Goal: Information Seeking & Learning: Find specific fact

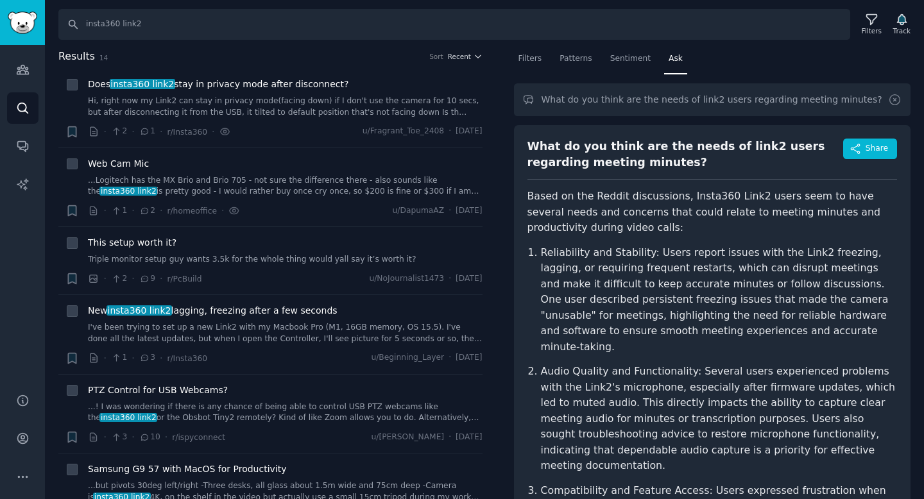
click at [893, 103] on icon at bounding box center [894, 99] width 13 height 13
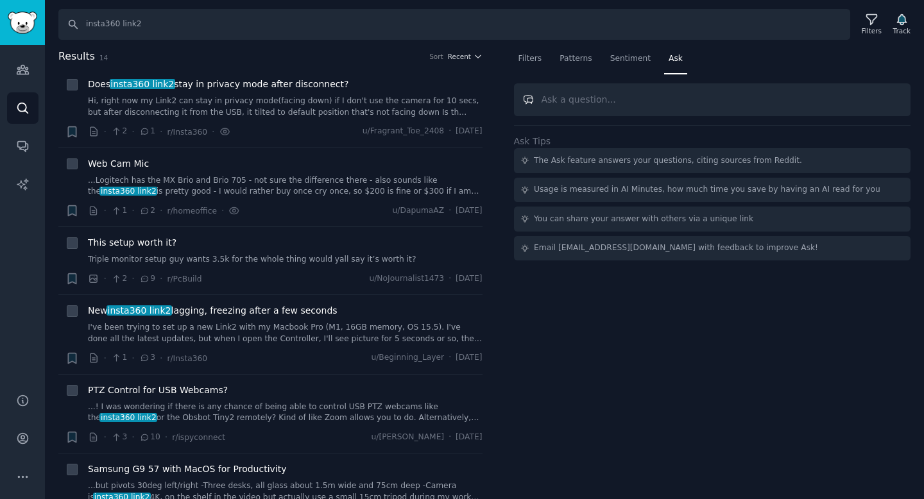
click at [677, 101] on input "text" at bounding box center [712, 99] width 397 height 33
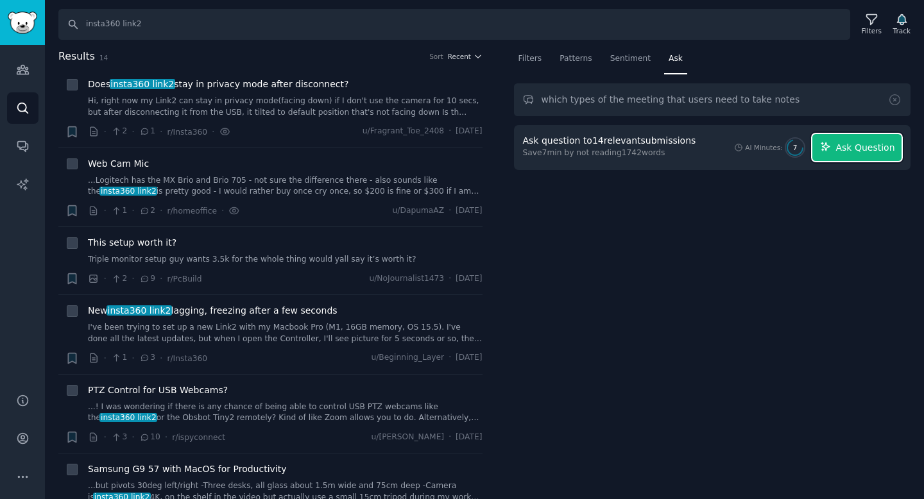
click at [844, 144] on span "Ask Question" at bounding box center [865, 147] width 59 height 13
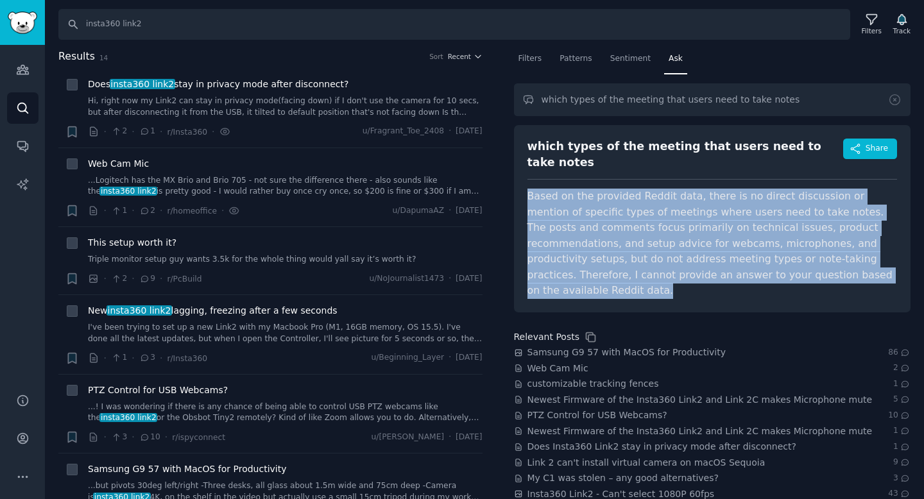
drag, startPoint x: 528, startPoint y: 184, endPoint x: 664, endPoint y: 182, distance: 136.1
click at [807, 275] on div "which types of the meeting that users need to take notes Share Based on the pro…" at bounding box center [712, 218] width 397 height 187
copy span "Based on the provided Reddit data, there is no direct discussion or mention of …"
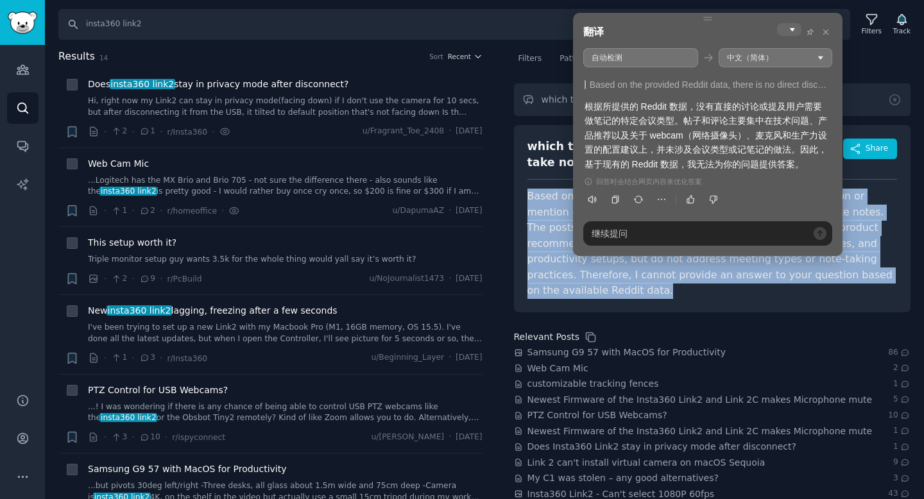
click at [561, 206] on span "Based on the provided Reddit data, there is no direct discussion or mention of …" at bounding box center [710, 243] width 365 height 107
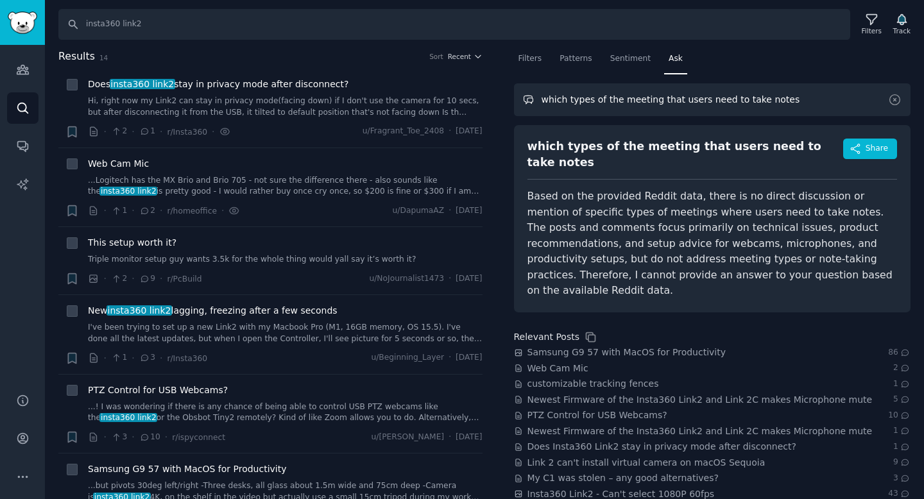
click at [660, 96] on input "which types of the meeting that users need to take notes" at bounding box center [712, 99] width 397 height 33
drag, startPoint x: 703, startPoint y: 99, endPoint x: 837, endPoint y: 99, distance: 134.8
click at [837, 99] on input "which types of the meeting that users need to take notes" at bounding box center [712, 99] width 397 height 33
drag, startPoint x: 652, startPoint y: 101, endPoint x: 772, endPoint y: 101, distance: 120.0
click at [772, 101] on input "which types of the meeting that users" at bounding box center [712, 99] width 397 height 33
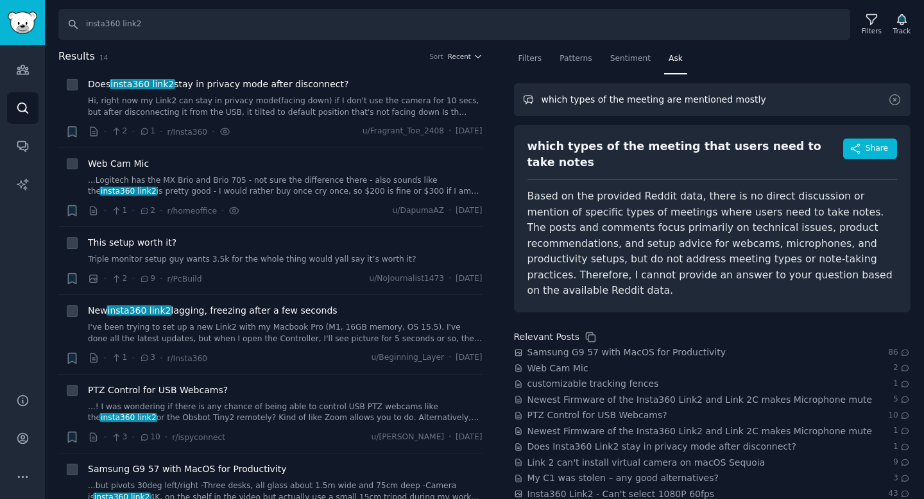
type input "which types of the meeting are mentioned mostly"
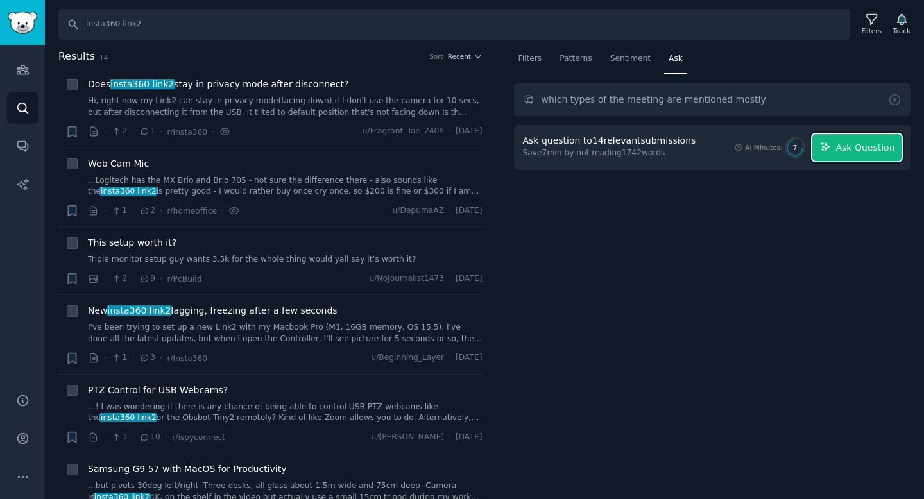
click at [854, 152] on span "Ask Question" at bounding box center [865, 147] width 59 height 13
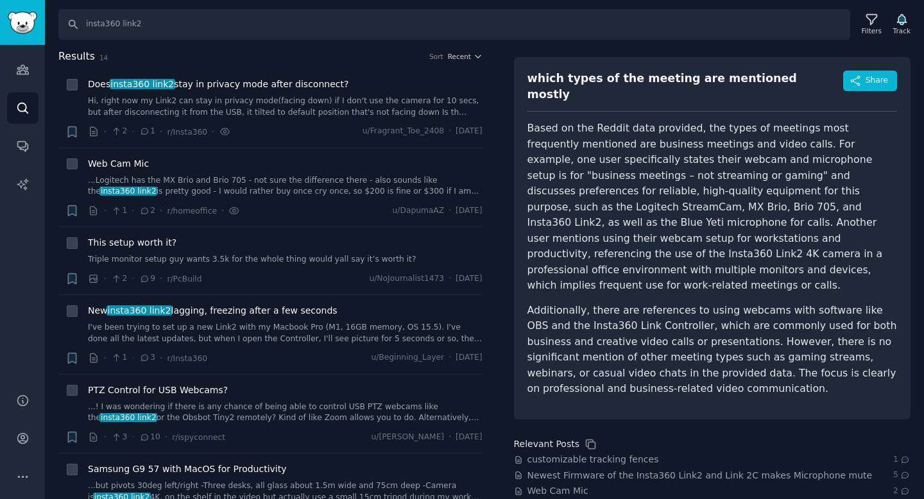
scroll to position [76, 0]
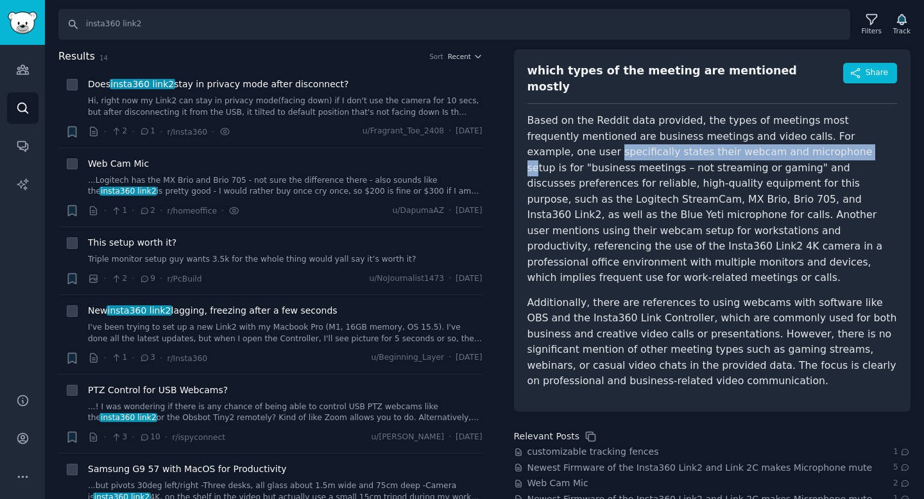
drag, startPoint x: 527, startPoint y: 142, endPoint x: 760, endPoint y: 138, distance: 233.6
click at [762, 138] on p "Based on the Reddit data provided, the types of meetings most frequently mentio…" at bounding box center [713, 199] width 370 height 173
copy p "specifically states their webcam and microphone se"
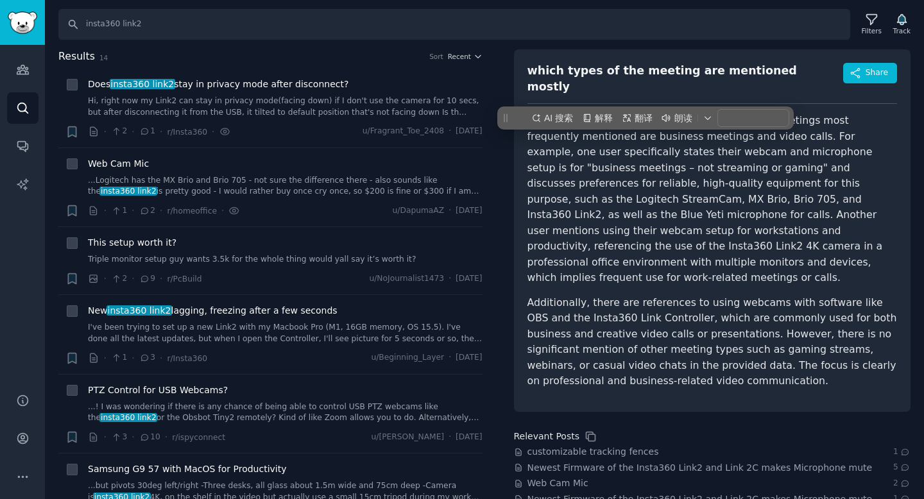
click at [578, 149] on p "Based on the Reddit data provided, the types of meetings most frequently mentio…" at bounding box center [713, 199] width 370 height 173
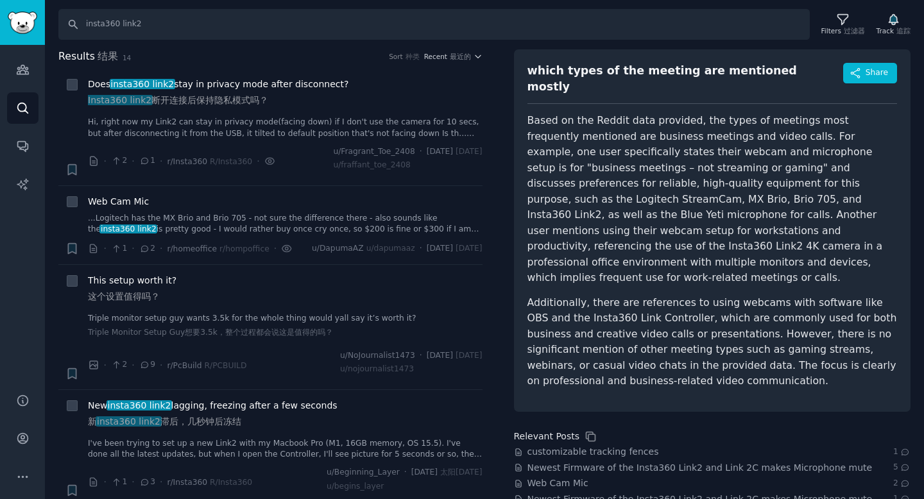
click at [526, 134] on div "which types of the meeting are mentioned mostly Share Based on the Reddit data …" at bounding box center [712, 230] width 397 height 363
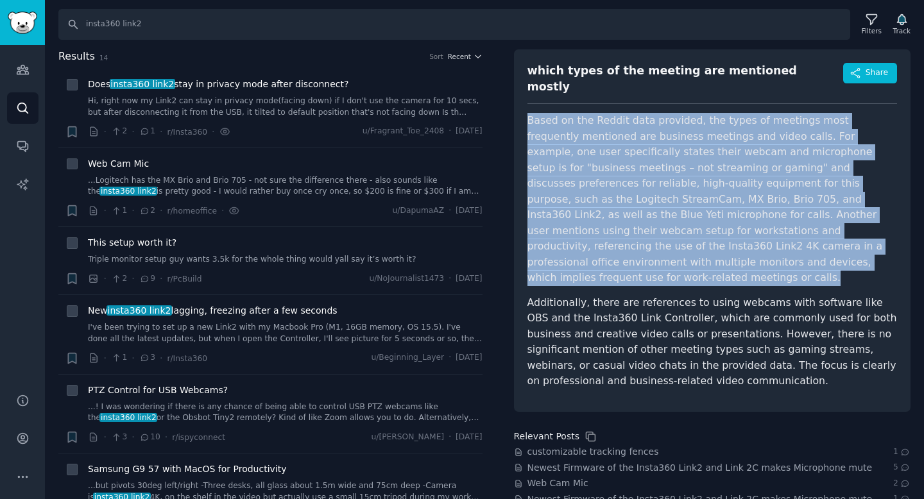
drag, startPoint x: 529, startPoint y: 112, endPoint x: 802, endPoint y: 249, distance: 304.5
click at [802, 249] on p "Based on the Reddit data provided, the types of meetings most frequently mentio…" at bounding box center [713, 199] width 370 height 173
copy p "Based on the Reddit data provided, the types of meetings most frequently mentio…"
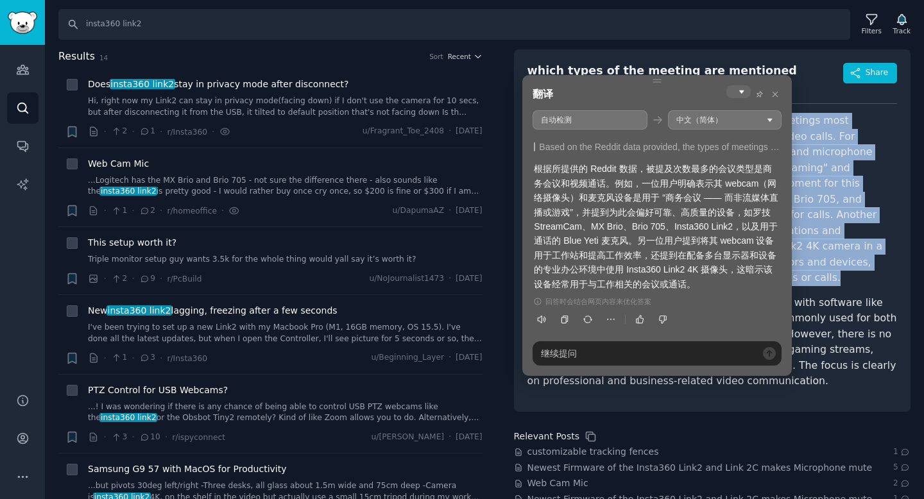
click at [654, 91] on div "翻译" at bounding box center [657, 93] width 249 height 17
copy p "Based on the Reddit data provided, the types of meetings most frequently mentio…"
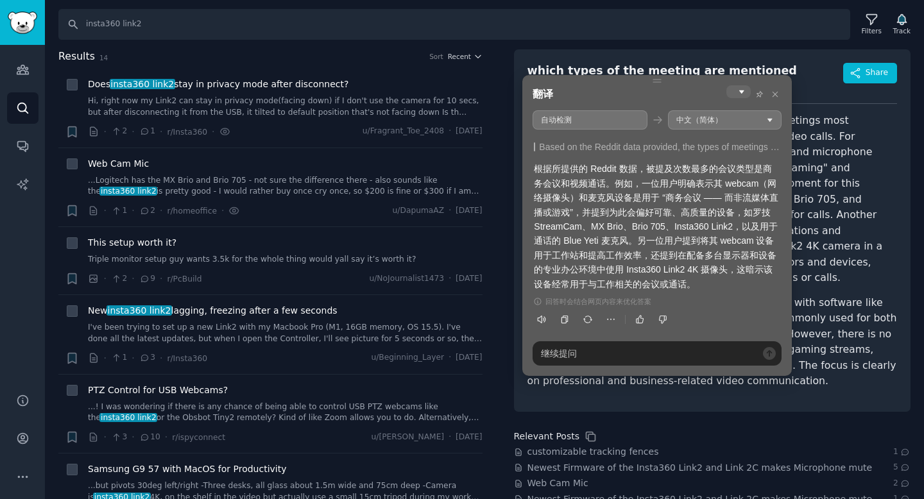
drag, startPoint x: 592, startPoint y: 212, endPoint x: 728, endPoint y: 237, distance: 138.5
click at [728, 238] on div "根据所提供的 Reddit 数据，被提及次数最多的会议类型是商务会议和视频通话。例如，一位用户明确表示其 webcam（网络摄像头）和麦克风设备是用于 “商务…" at bounding box center [657, 227] width 246 height 130
click at [728, 237] on div "根据所提供的 Reddit 数据，被提及次数最多的会议类型是商务会议和视频通话。例如，一位用户明确表示其 webcam（网络摄像头）和麦克风设备是用于 “商务…" at bounding box center [657, 227] width 246 height 130
click at [830, 202] on p "Based on the Reddit data provided, the types of meetings most frequently mentio…" at bounding box center [713, 199] width 370 height 173
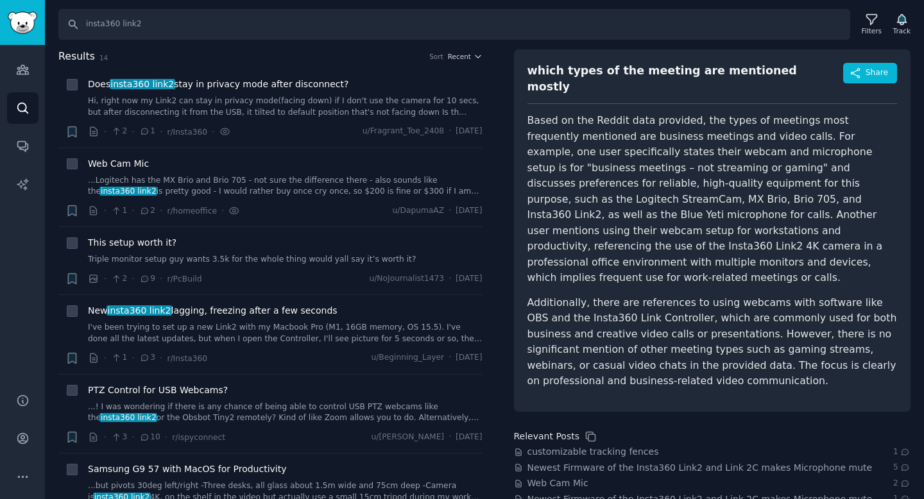
scroll to position [150, 0]
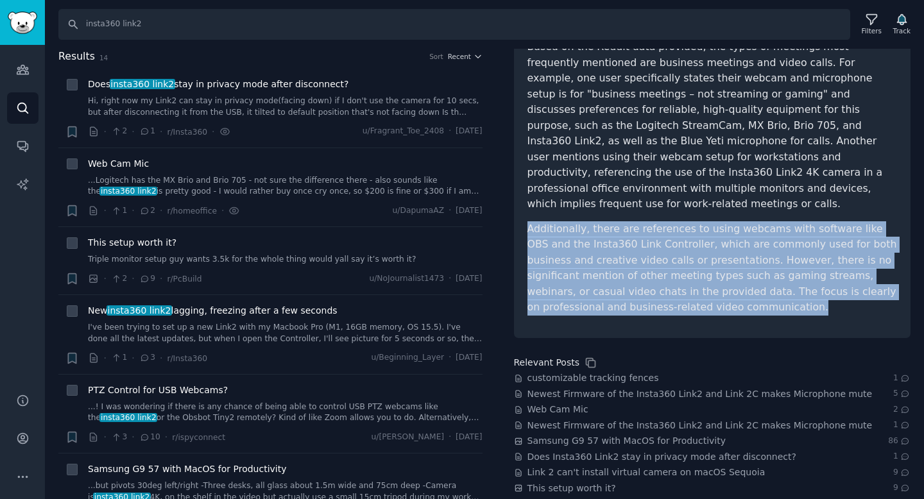
drag, startPoint x: 528, startPoint y: 202, endPoint x: 667, endPoint y: 289, distance: 164.7
click at [667, 289] on div "which types of the meeting are mentioned mostly Share Based on the Reddit data …" at bounding box center [712, 157] width 397 height 363
copy p "Additionally, there are references to using webcams with software like OBS and …"
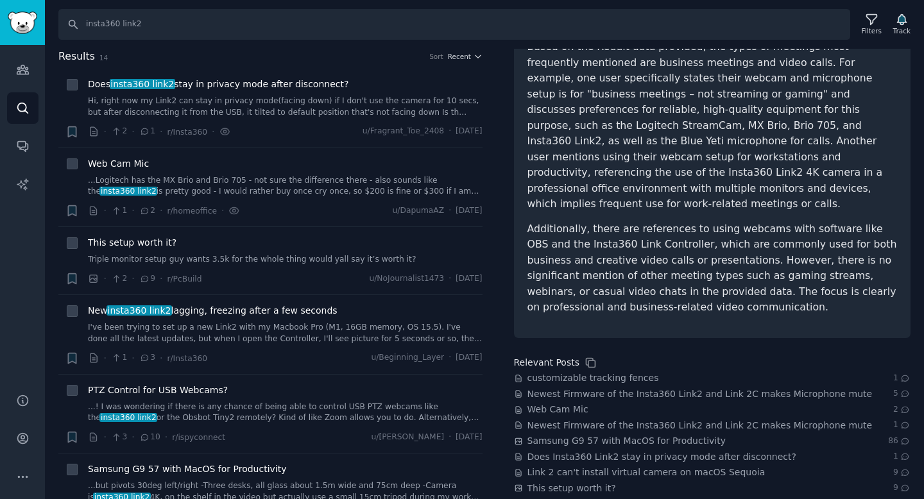
click at [546, 176] on p "Based on the Reddit data provided, the types of meetings most frequently mentio…" at bounding box center [713, 125] width 370 height 173
